Goal: Task Accomplishment & Management: Manage account settings

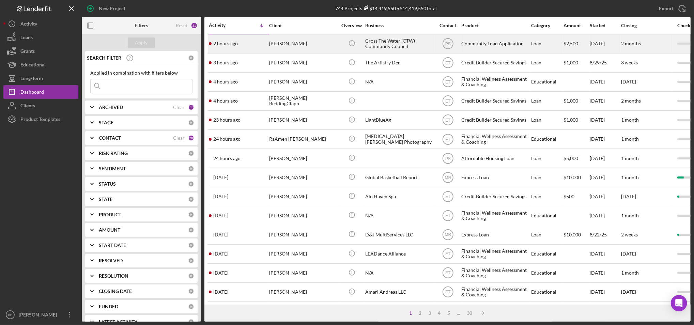
click at [384, 40] on div "Cross The Water (CTW) Community Council" at bounding box center [399, 44] width 68 height 18
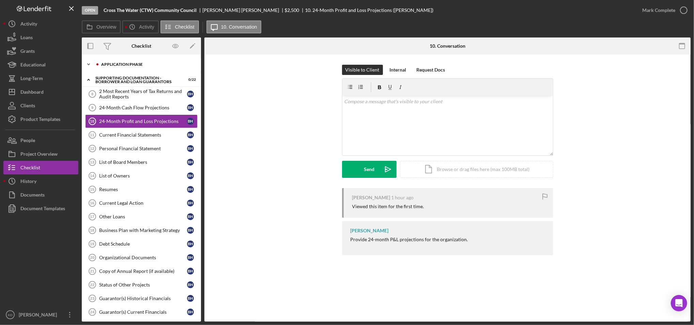
click at [124, 67] on div "Icon/Expander Application Phase 0 / 12" at bounding box center [141, 65] width 119 height 14
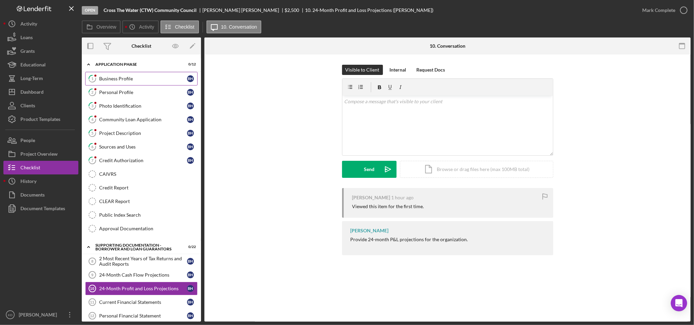
click at [120, 76] on div "Business Profile" at bounding box center [143, 78] width 88 height 5
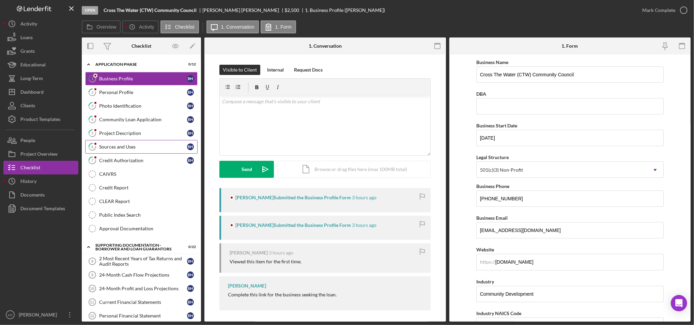
click at [122, 145] on div "Sources and Uses" at bounding box center [143, 146] width 88 height 5
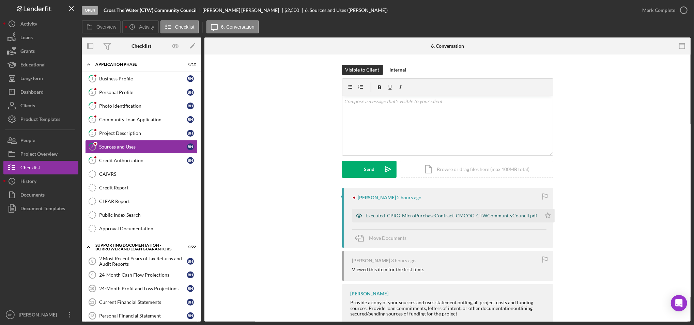
click at [399, 211] on div "Executed_CPRG_MicroPurchaseContract_CMCOG_CTWCommunityCouncil.pdf" at bounding box center [446, 216] width 189 height 14
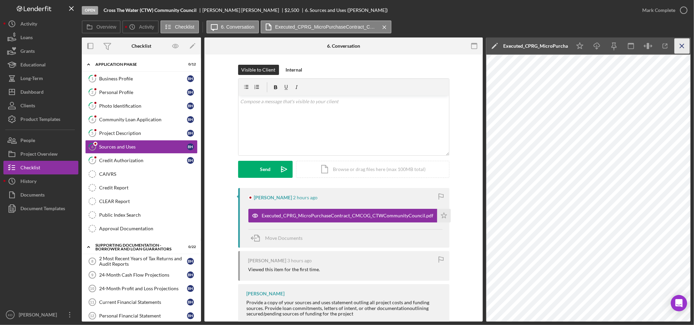
click at [682, 48] on icon "Icon/Menu Close" at bounding box center [682, 46] width 15 height 15
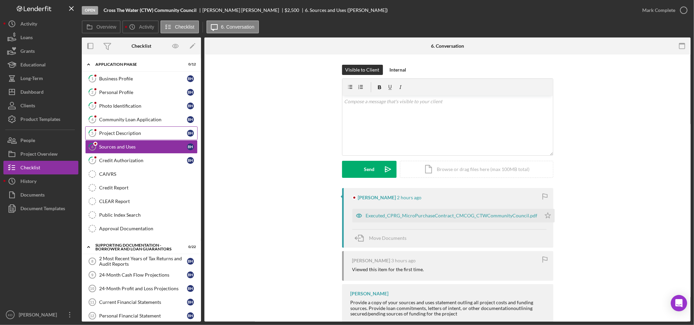
click at [128, 132] on div "Project Description" at bounding box center [143, 133] width 88 height 5
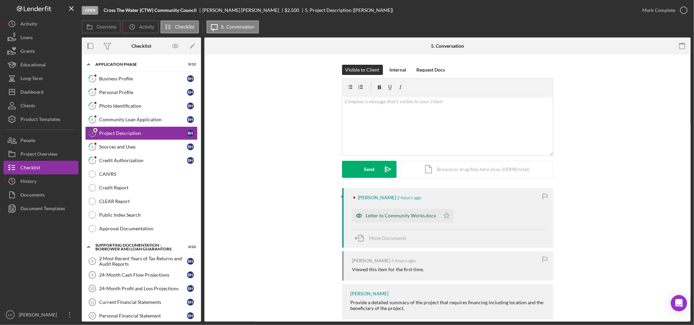
click at [388, 214] on div "Letter to Community Works.docx" at bounding box center [401, 215] width 71 height 5
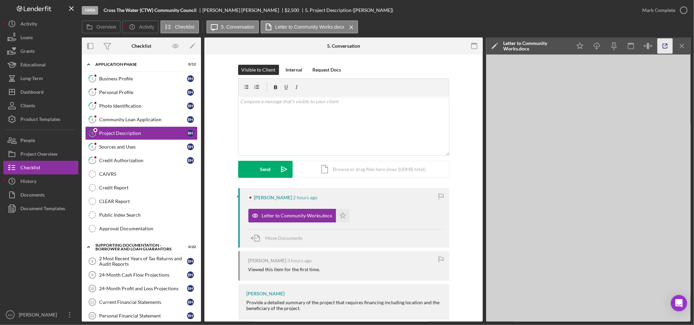
click at [667, 47] on icon "button" at bounding box center [665, 46] width 15 height 15
click at [28, 93] on div "Dashboard" at bounding box center [31, 92] width 23 height 15
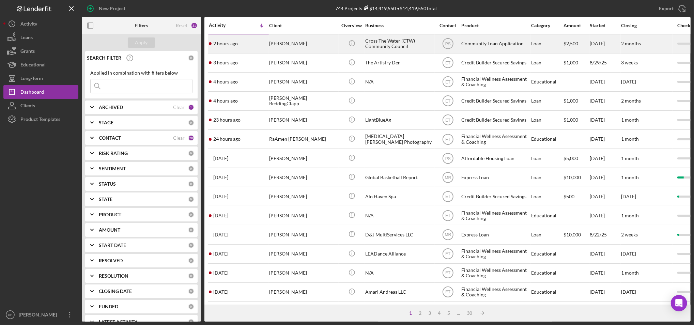
click at [404, 46] on div "Cross The Water (CTW) Community Council" at bounding box center [399, 44] width 68 height 18
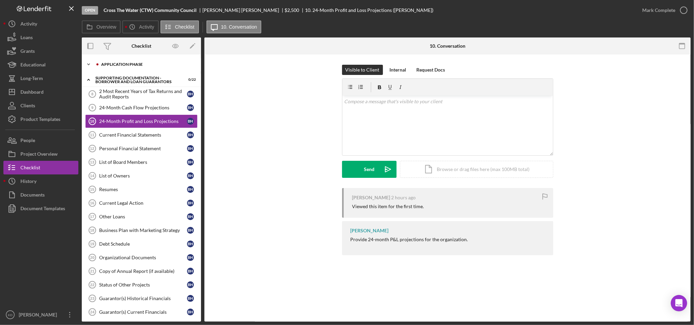
click at [134, 63] on div "Application Phase" at bounding box center [146, 64] width 91 height 4
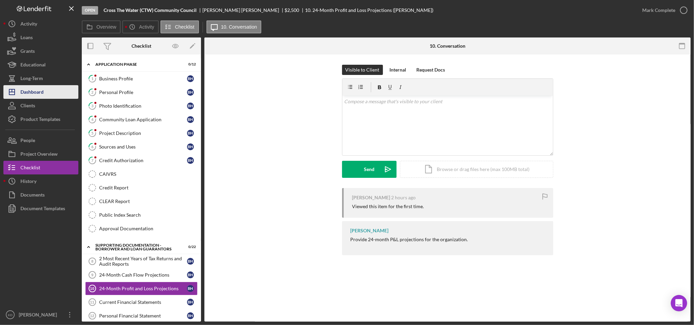
click at [31, 87] on div "Dashboard" at bounding box center [31, 92] width 23 height 15
